Goal: Ask a question

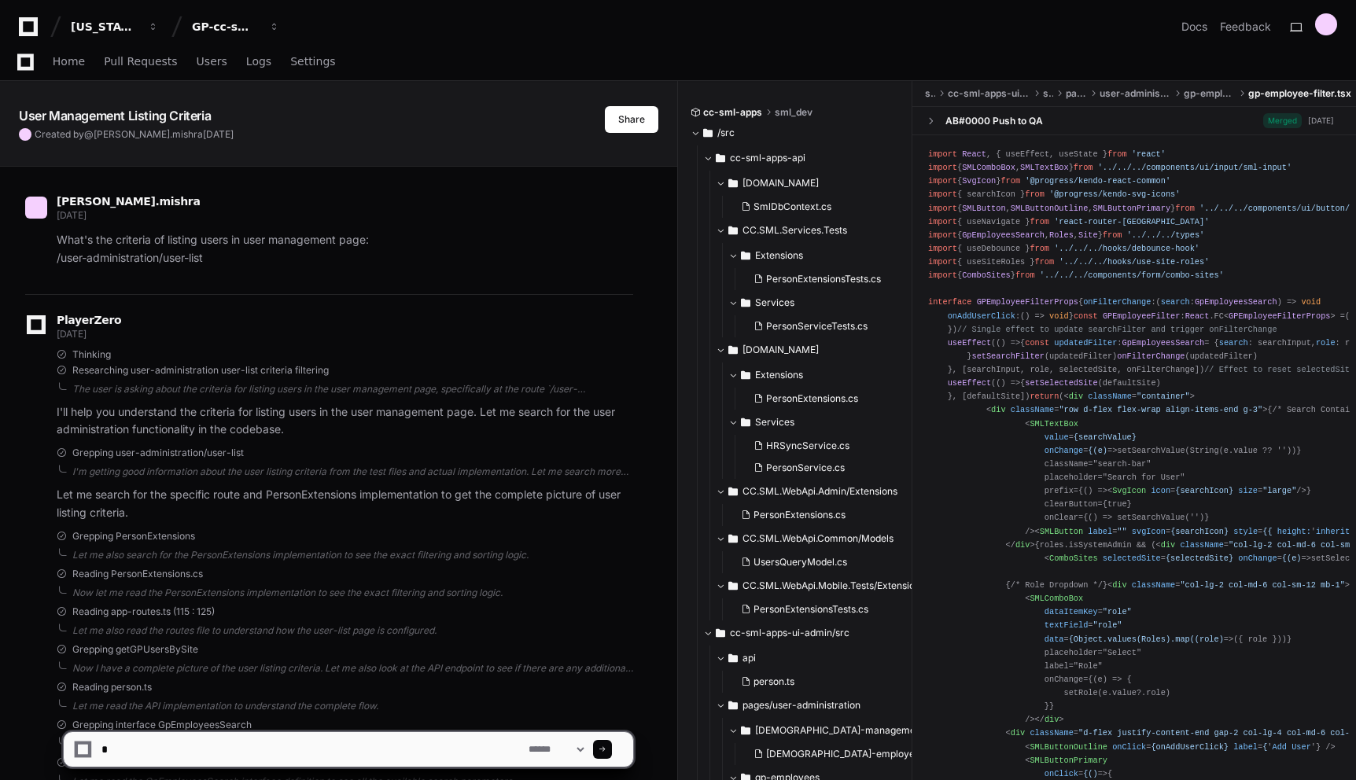
scroll to position [14917, 0]
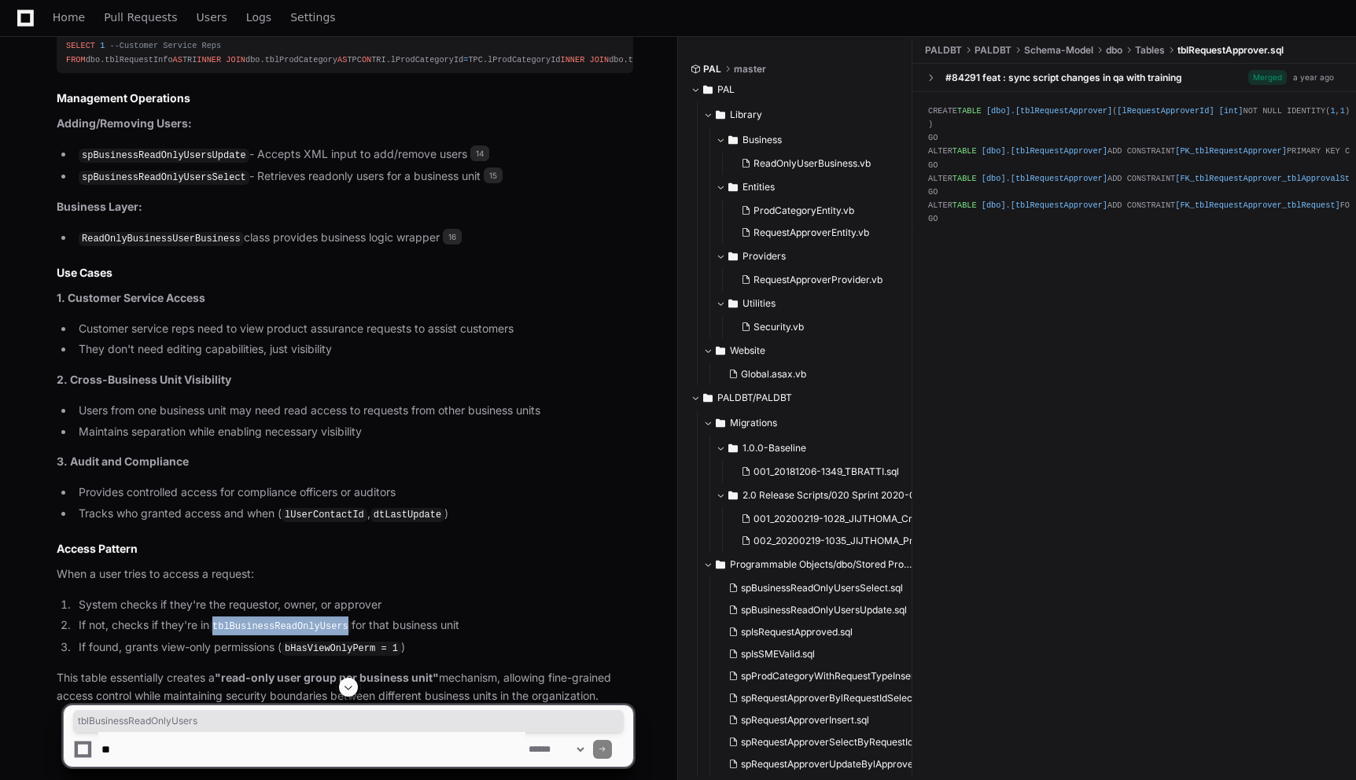
scroll to position [7537, 0]
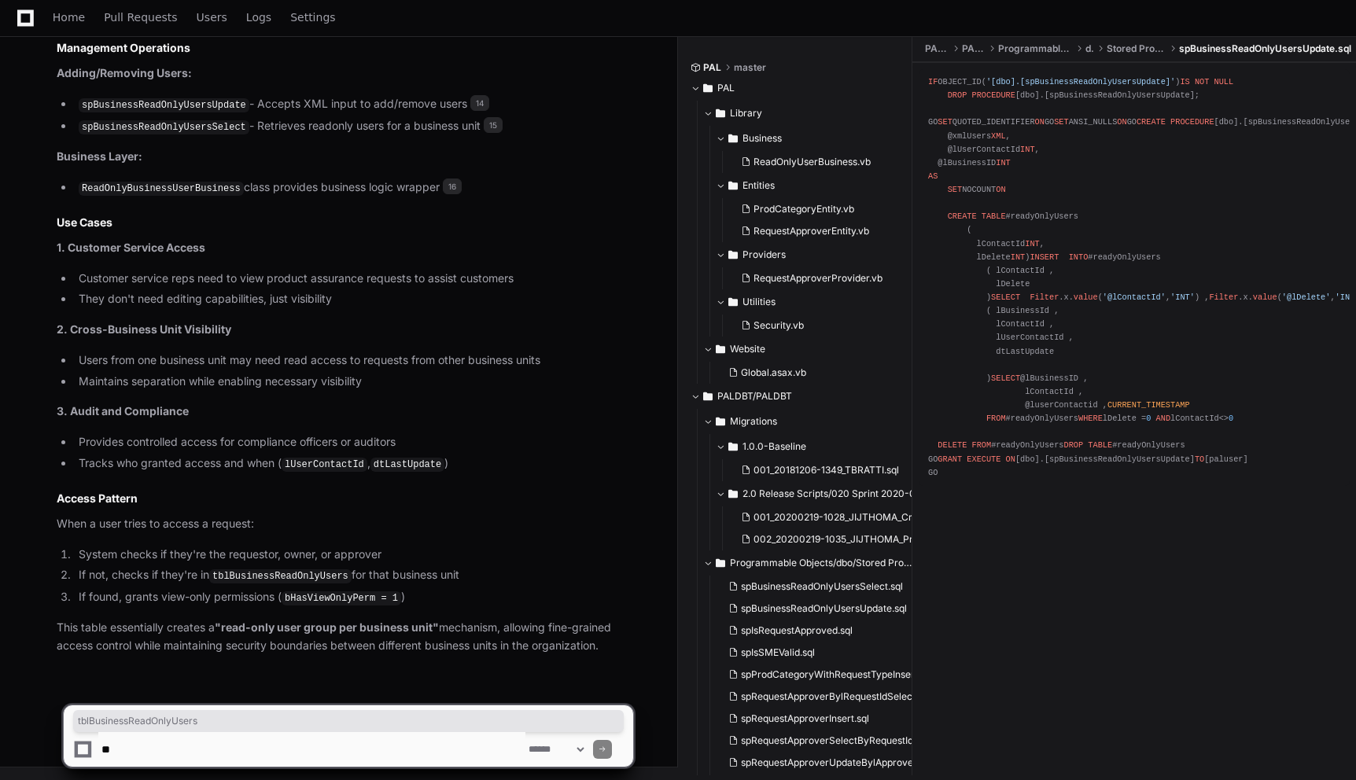
click at [410, 746] on textarea at bounding box center [311, 749] width 427 height 35
click at [272, 484] on article "Based on my analysis of the codebase, the tblBusinessReadOnlyUsers table serves…" at bounding box center [345, 66] width 577 height 1177
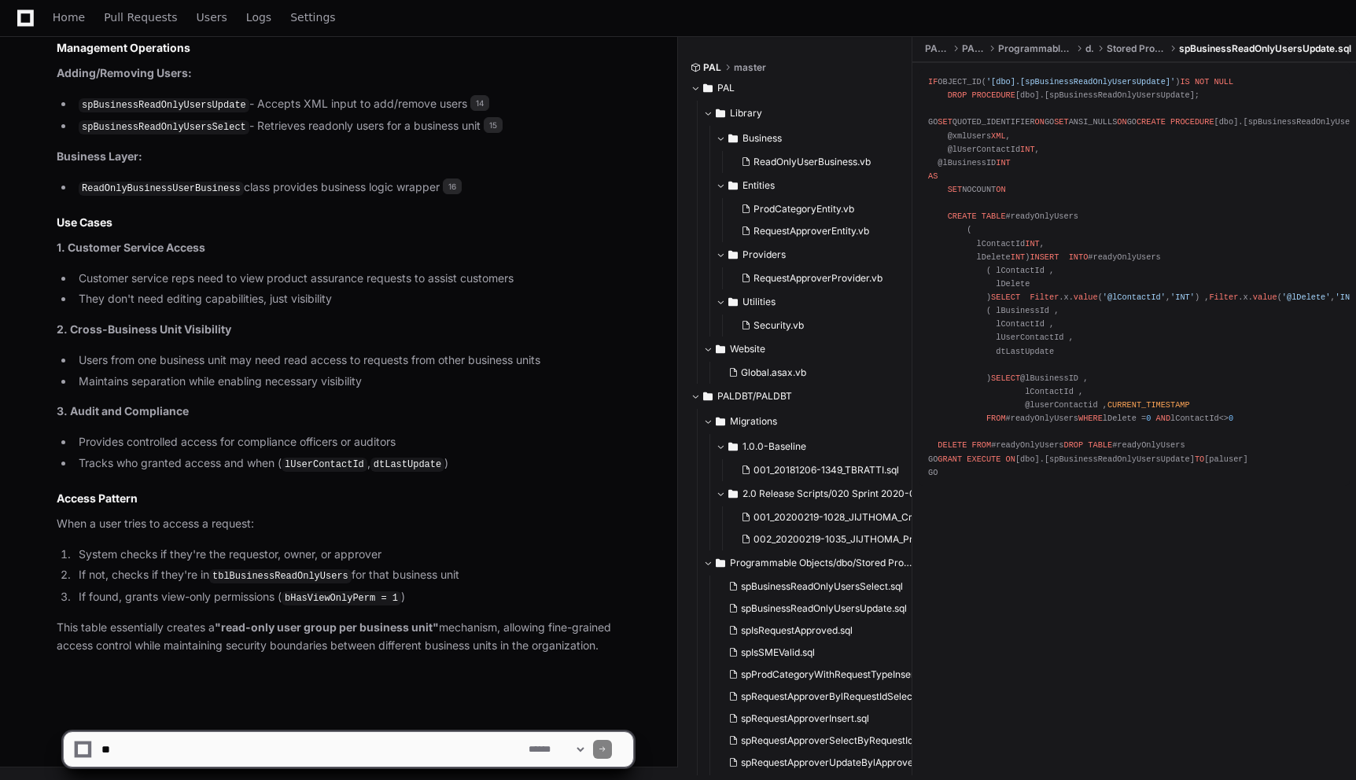
click at [241, 760] on textarea at bounding box center [311, 749] width 427 height 35
type textarea "*"
paste textarea "**********"
click at [100, 751] on textarea at bounding box center [311, 749] width 427 height 35
type textarea "**********"
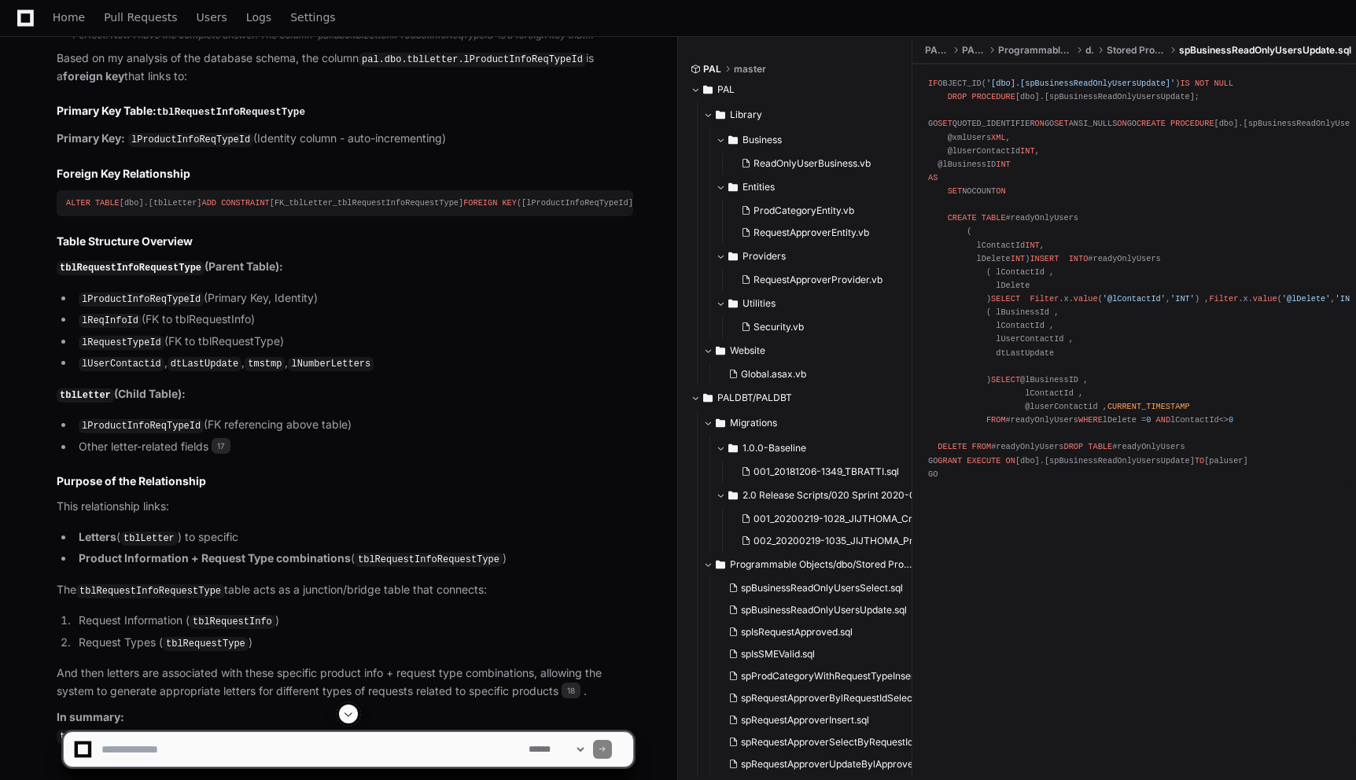
scroll to position [8469, 0]
click at [197, 120] on code "tblRequestInfoRequestType" at bounding box center [231, 114] width 149 height 11
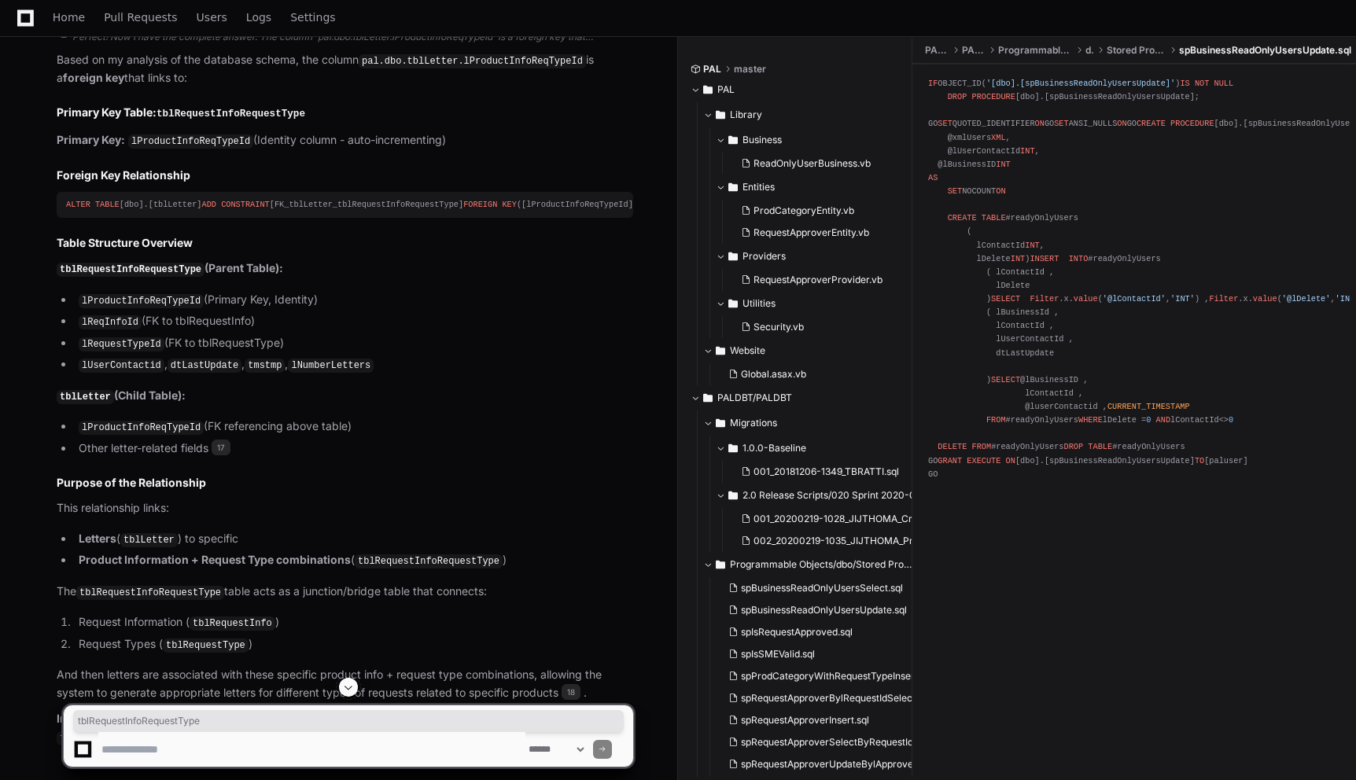
click at [334, 122] on h2 "Primary Key Table: tblRequestInfoRequestType" at bounding box center [345, 113] width 577 height 17
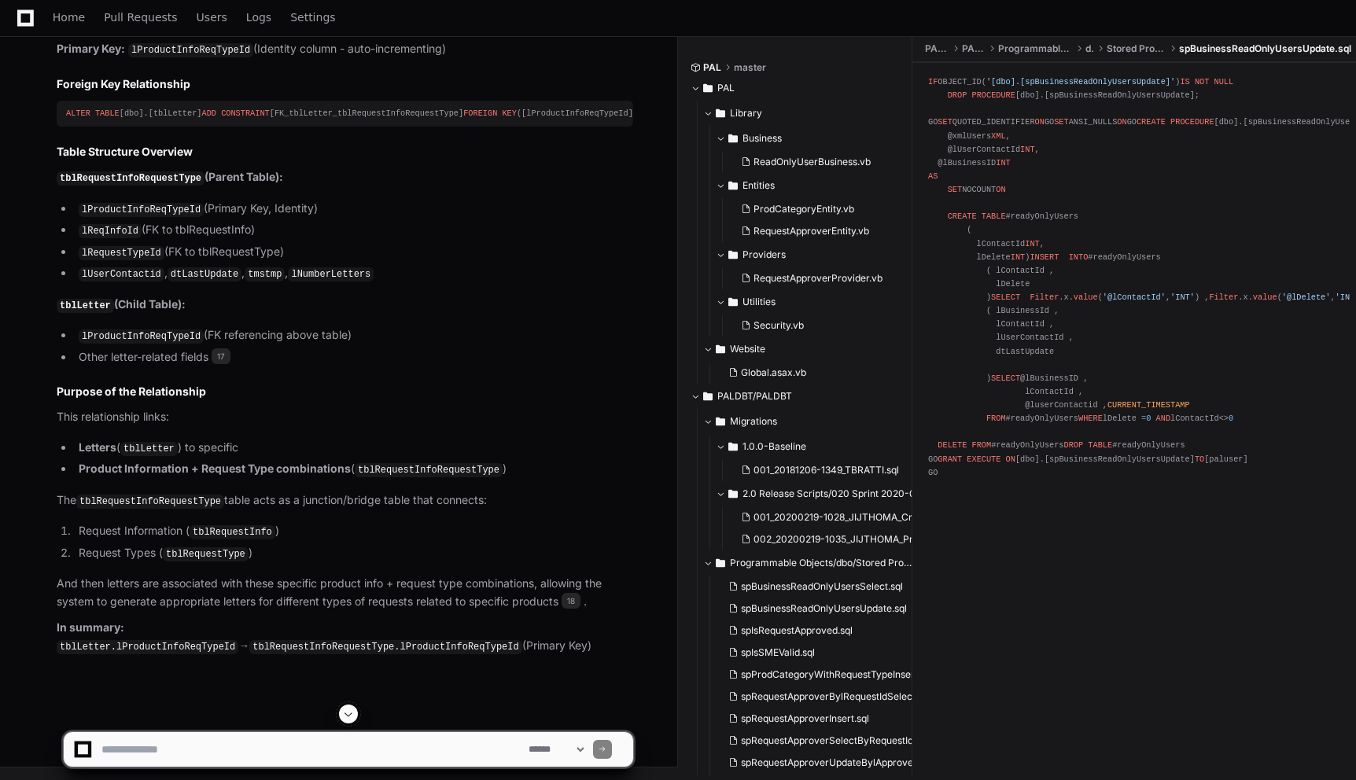
scroll to position [8595, 0]
